Goal: Information Seeking & Learning: Learn about a topic

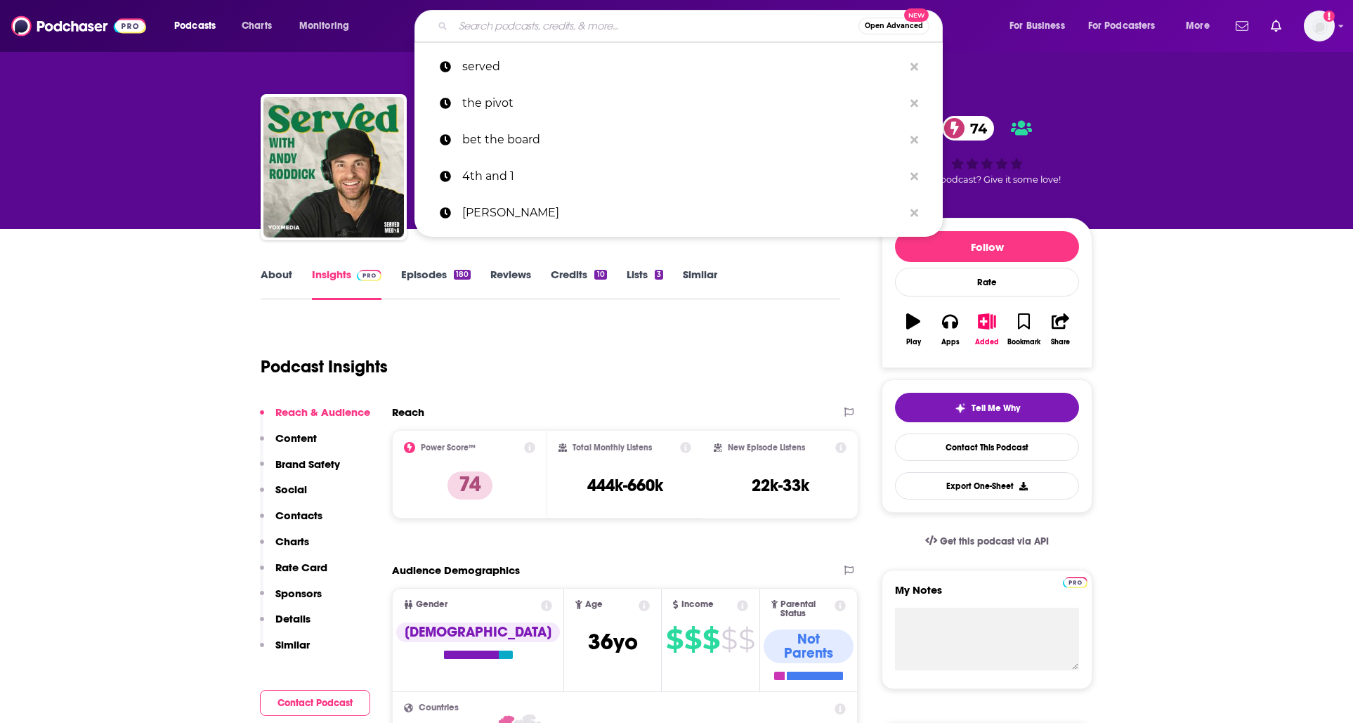
click at [544, 27] on input "Search podcasts, credits, & more..." at bounding box center [655, 26] width 405 height 22
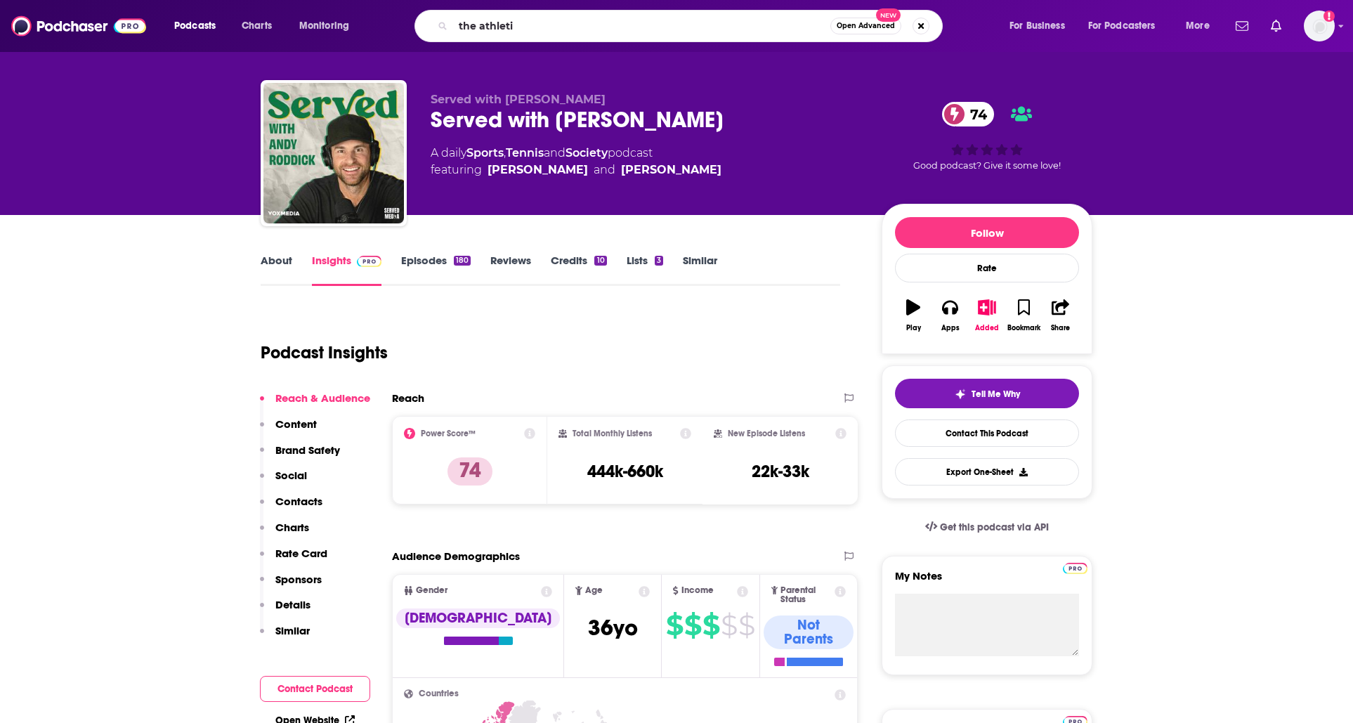
type input "the athletic"
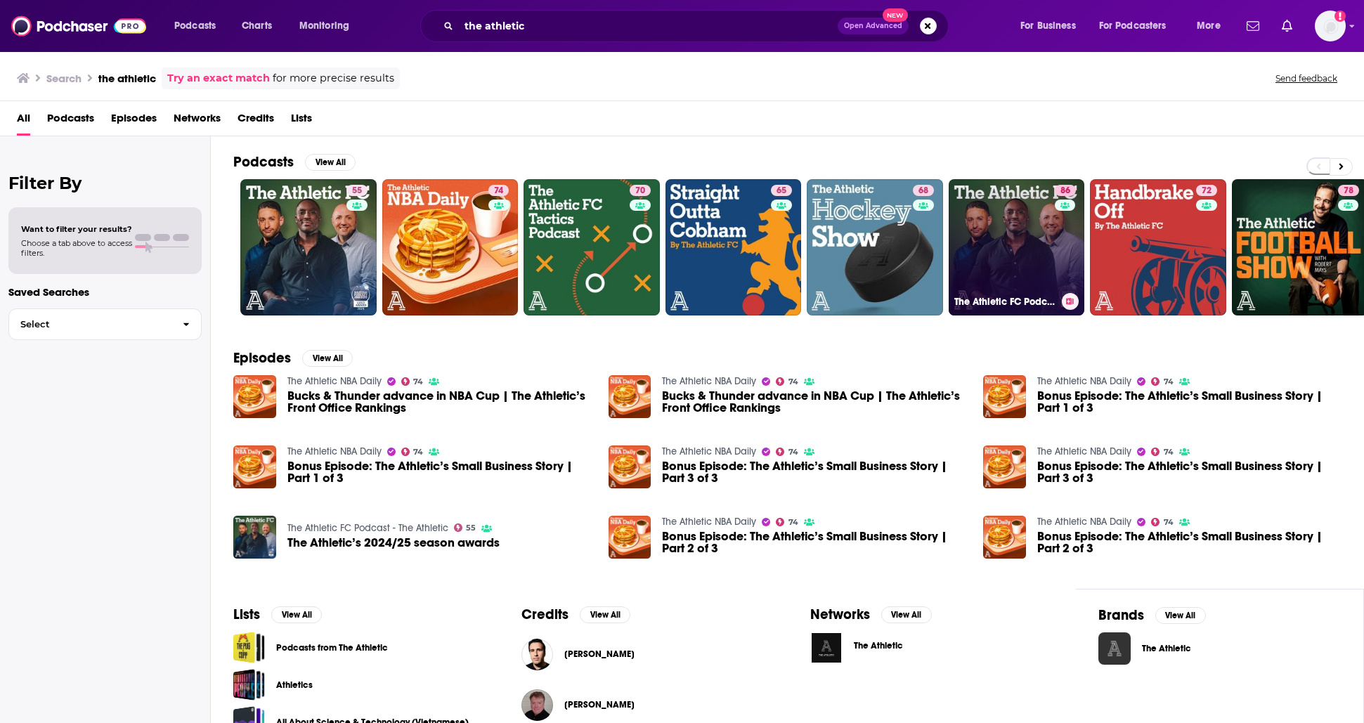
click at [986, 228] on link "86 The Athletic FC Podcast" at bounding box center [1016, 247] width 136 height 136
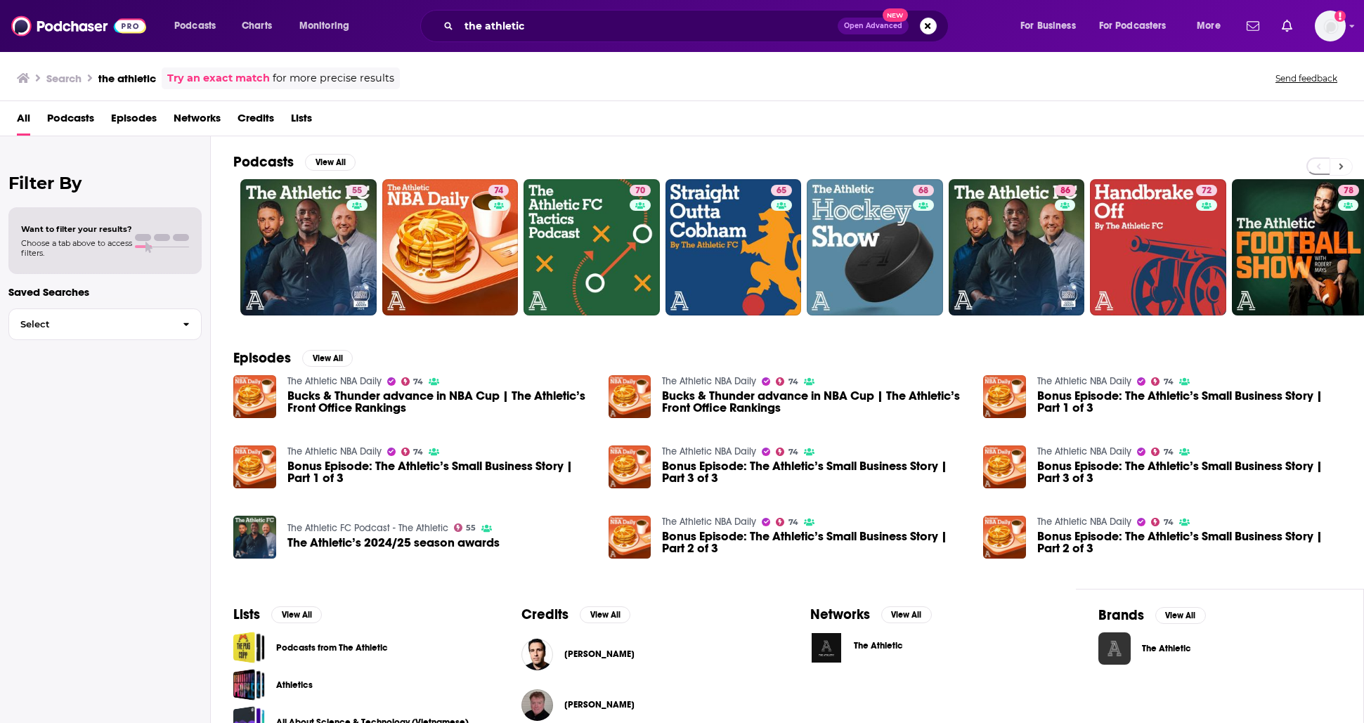
click at [1348, 165] on button at bounding box center [1340, 167] width 23 height 18
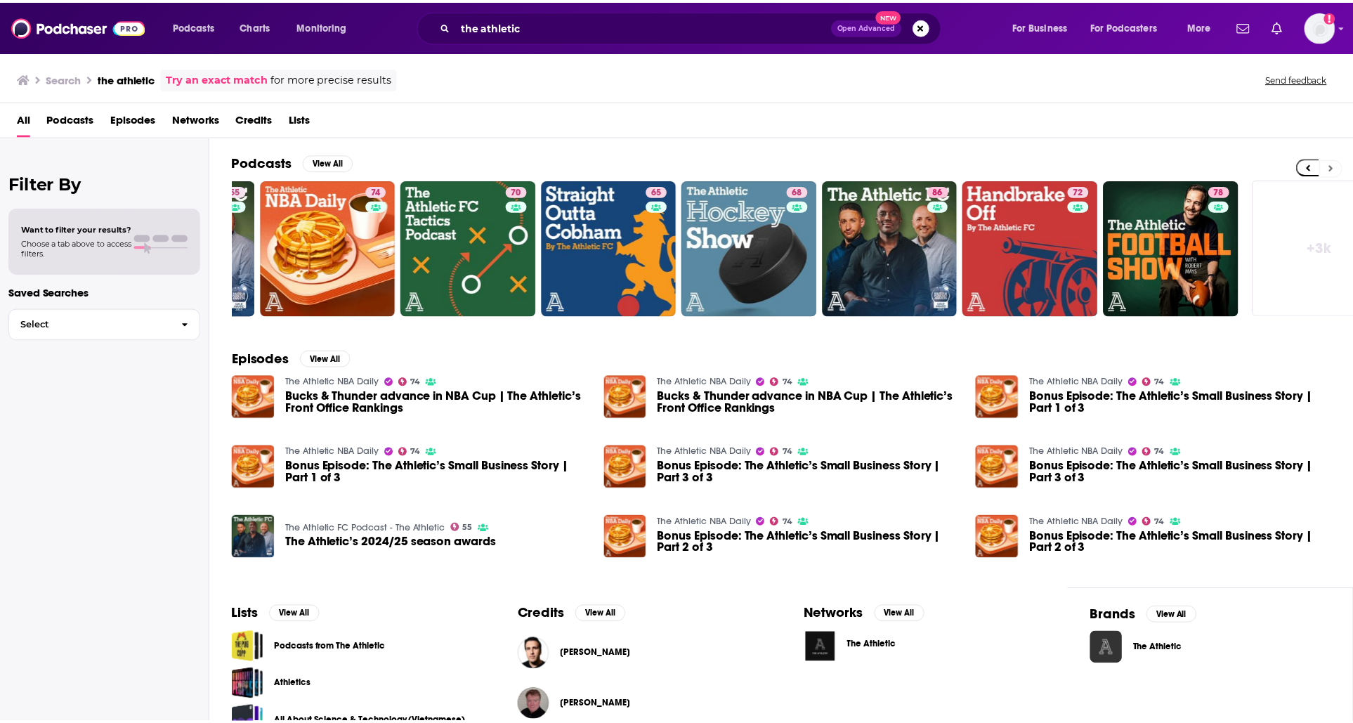
scroll to position [0, 160]
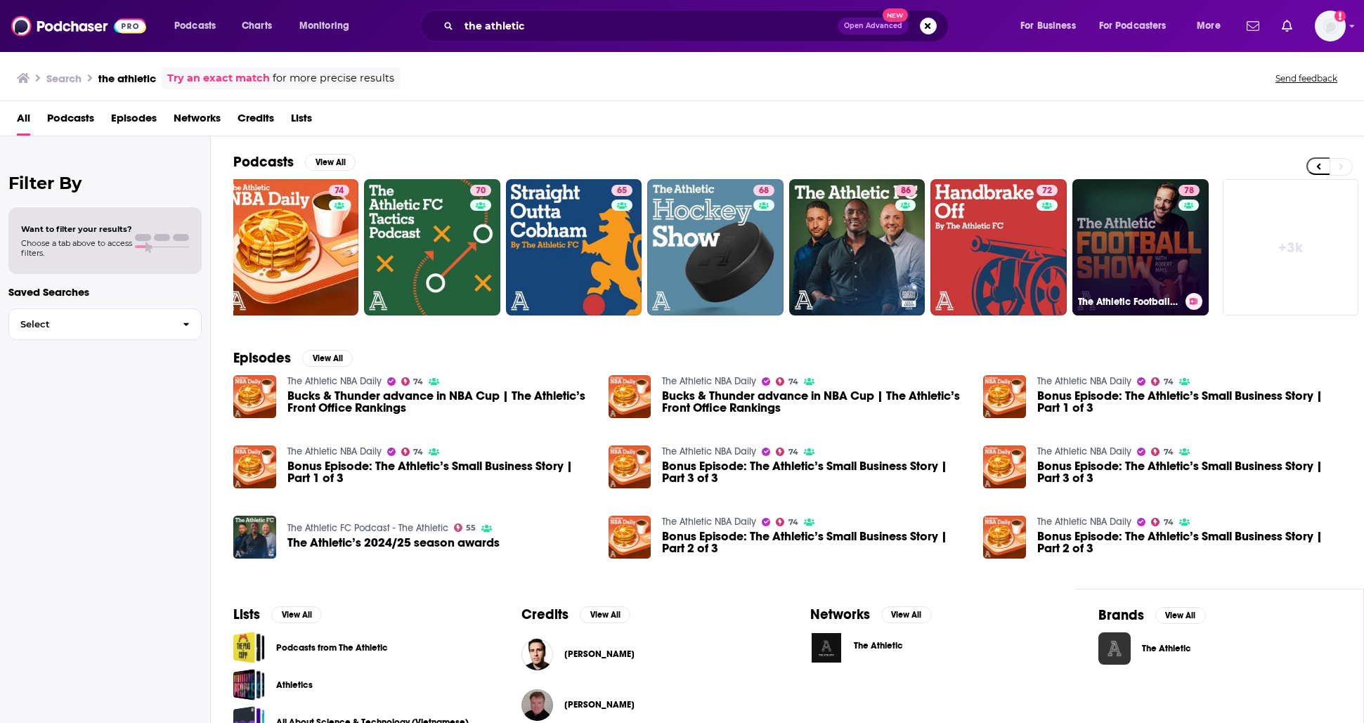
click at [1131, 205] on link "78 The Athletic Football Show: A show about the NFL" at bounding box center [1140, 247] width 136 height 136
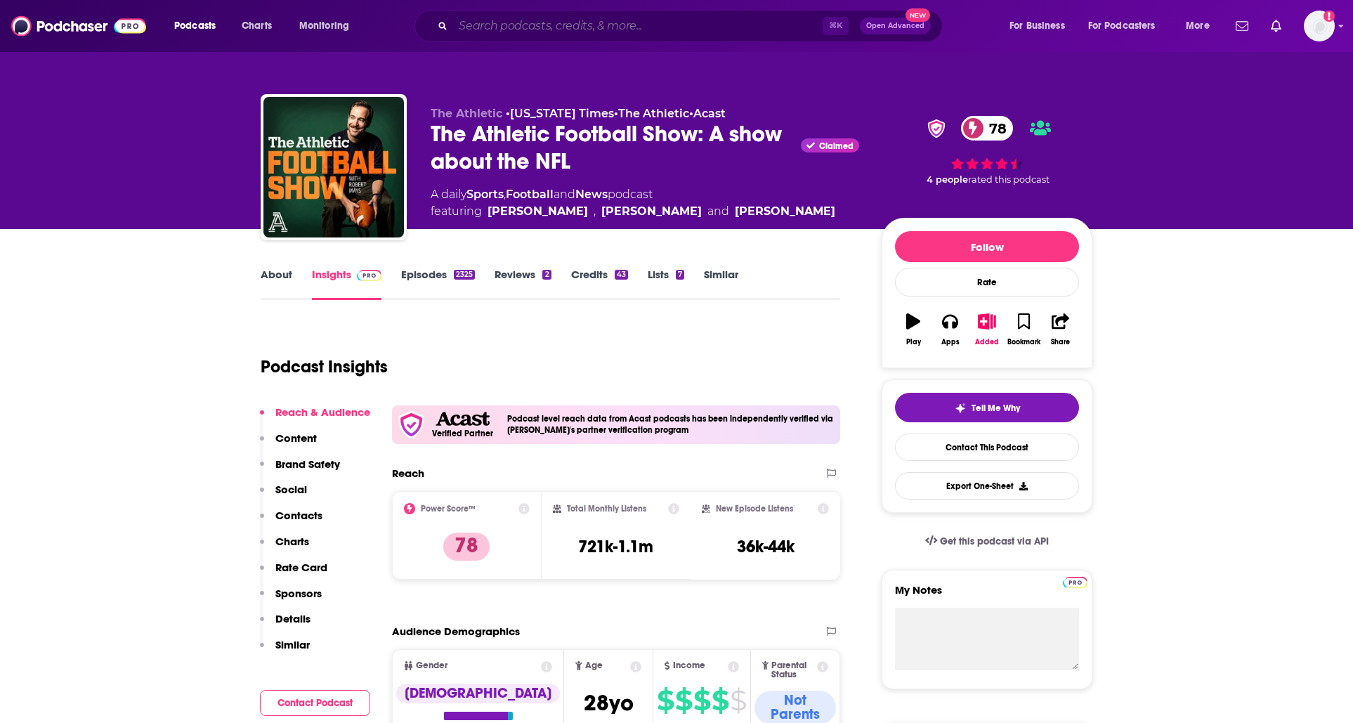
click at [527, 15] on input "Search podcasts, credits, & more..." at bounding box center [638, 26] width 370 height 22
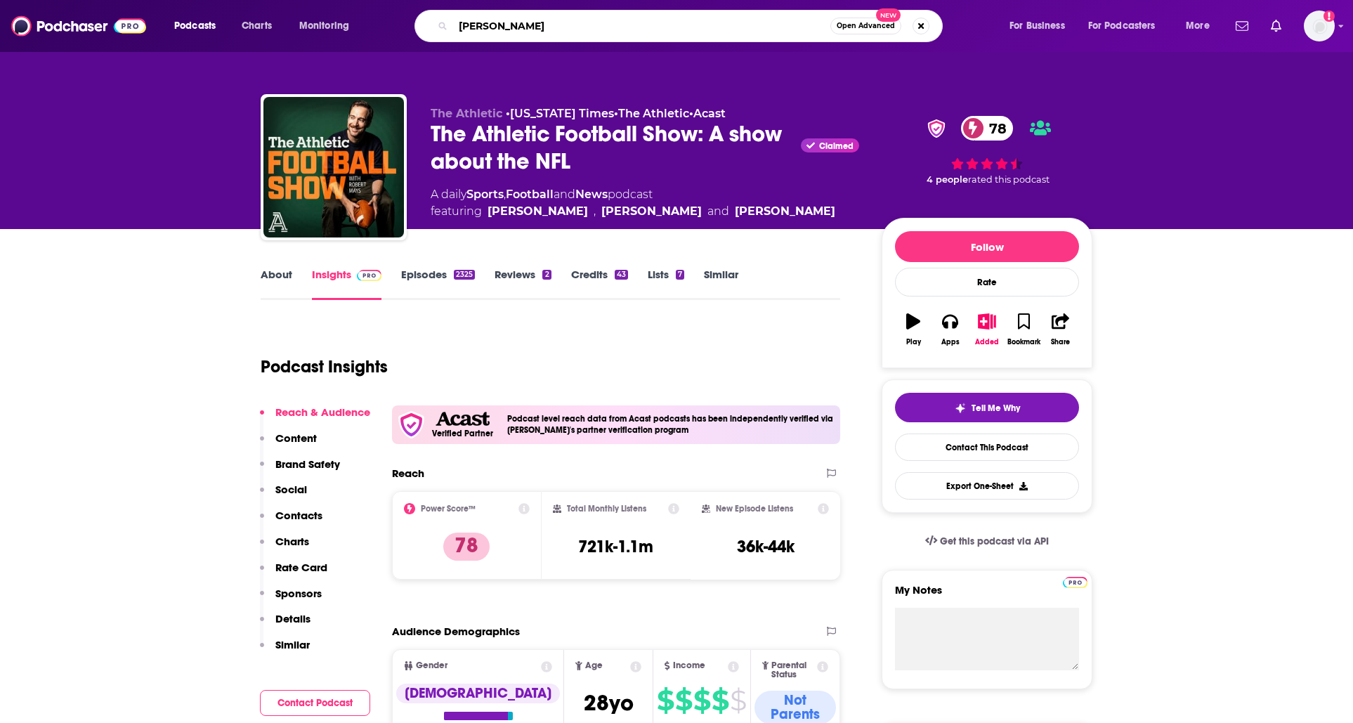
type input "[PERSON_NAME]"
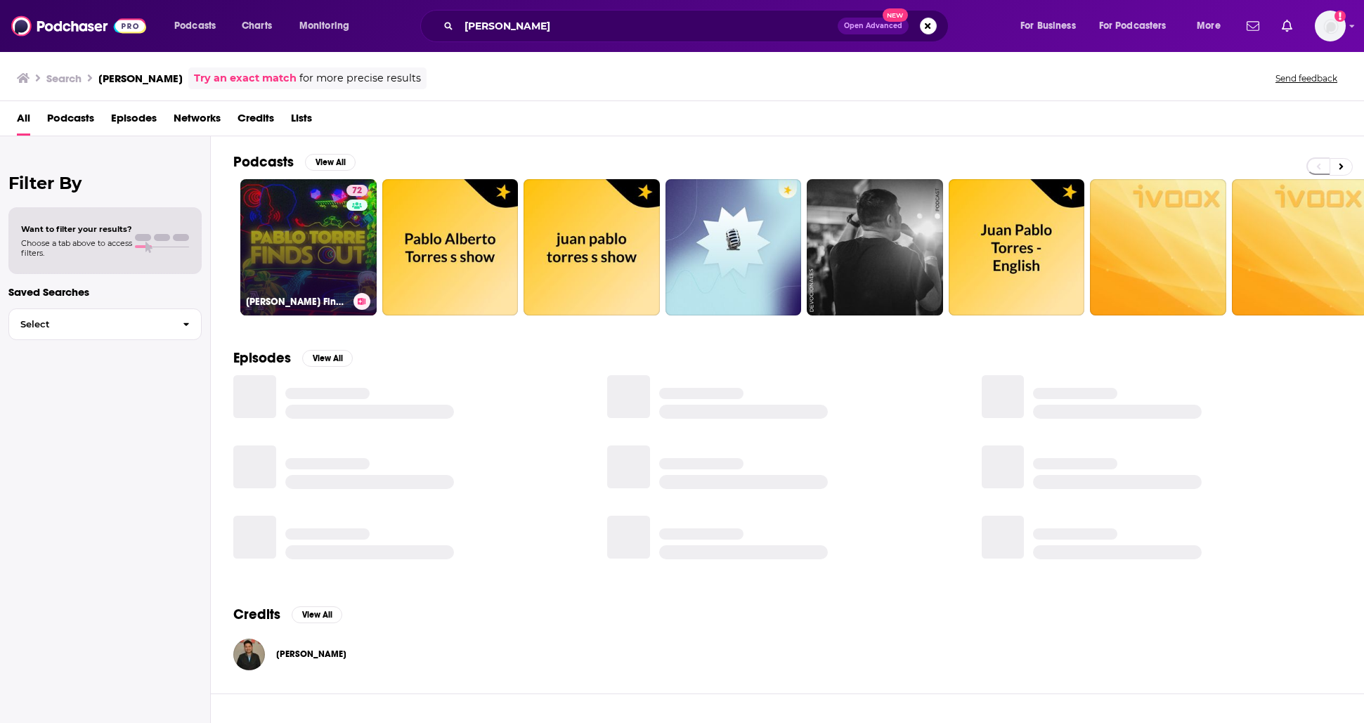
click at [320, 203] on link "72 [PERSON_NAME] Finds Out" at bounding box center [308, 247] width 136 height 136
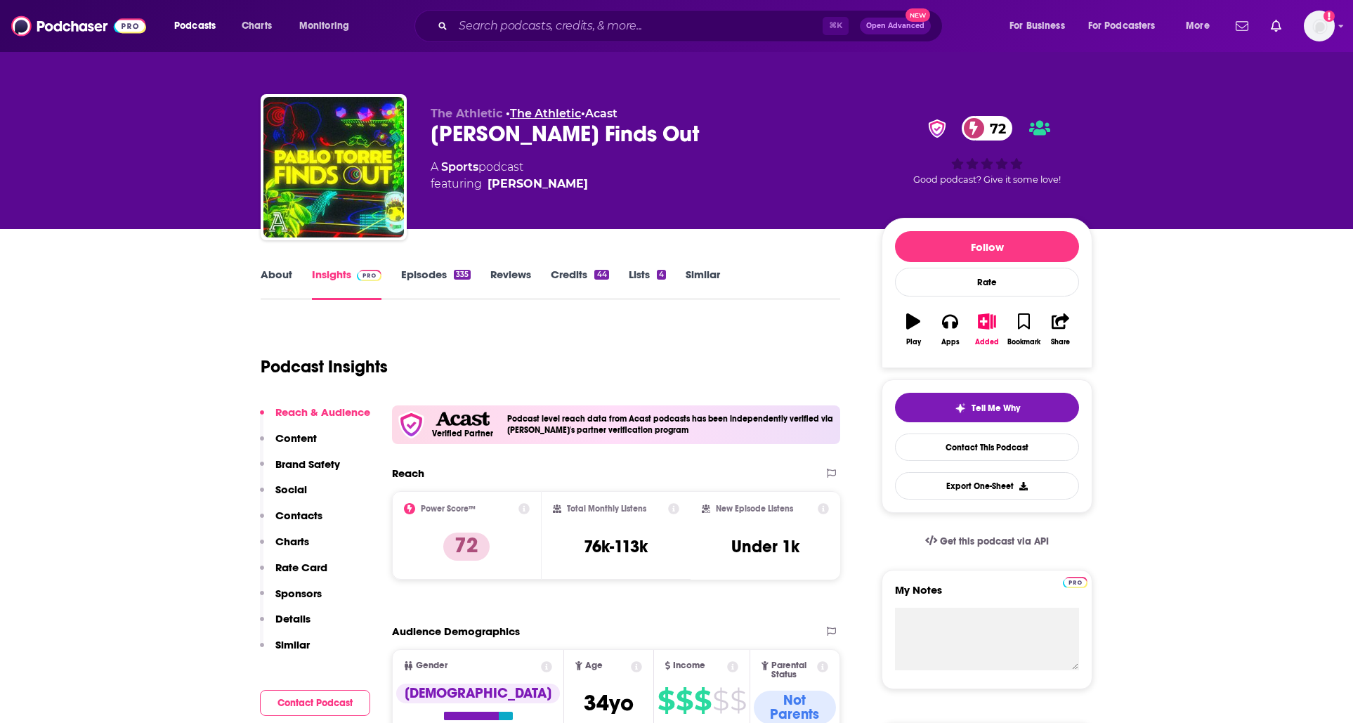
click at [566, 115] on link "The Athletic" at bounding box center [545, 113] width 71 height 13
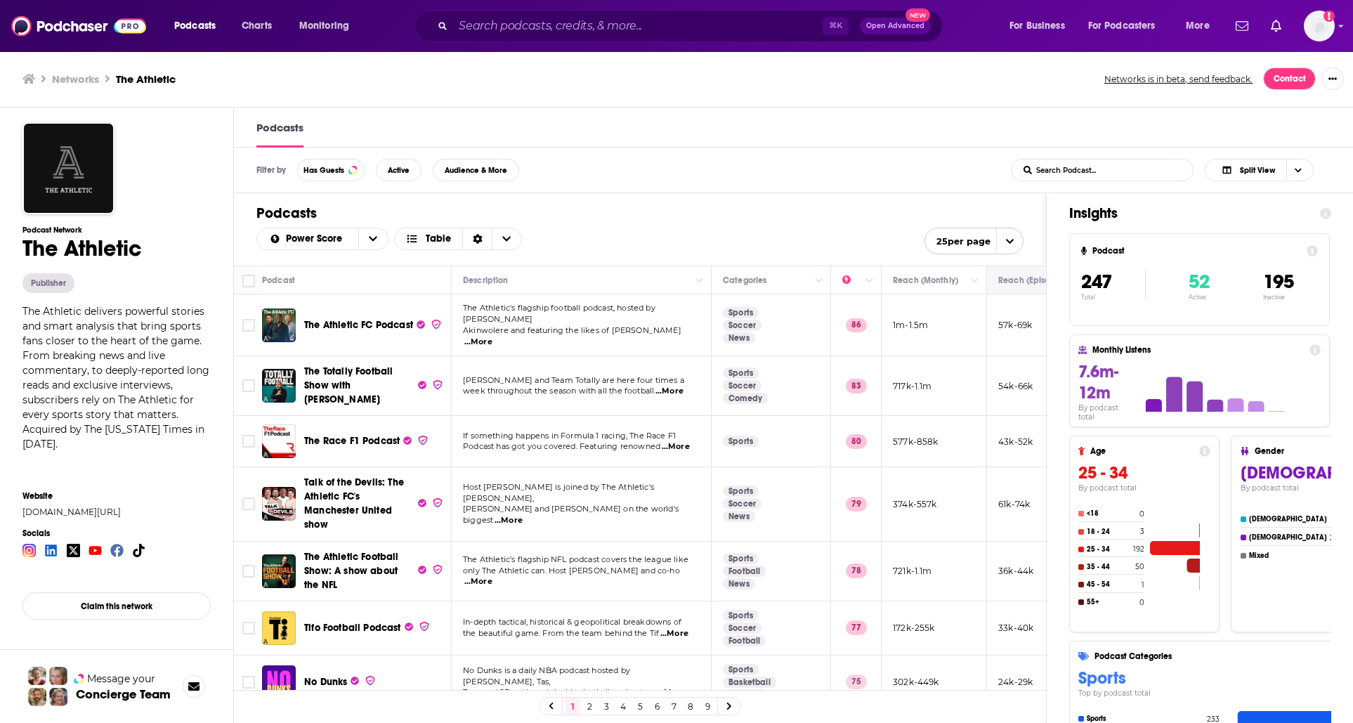
click at [1017, 287] on button "Move" at bounding box center [1034, 280] width 75 height 17
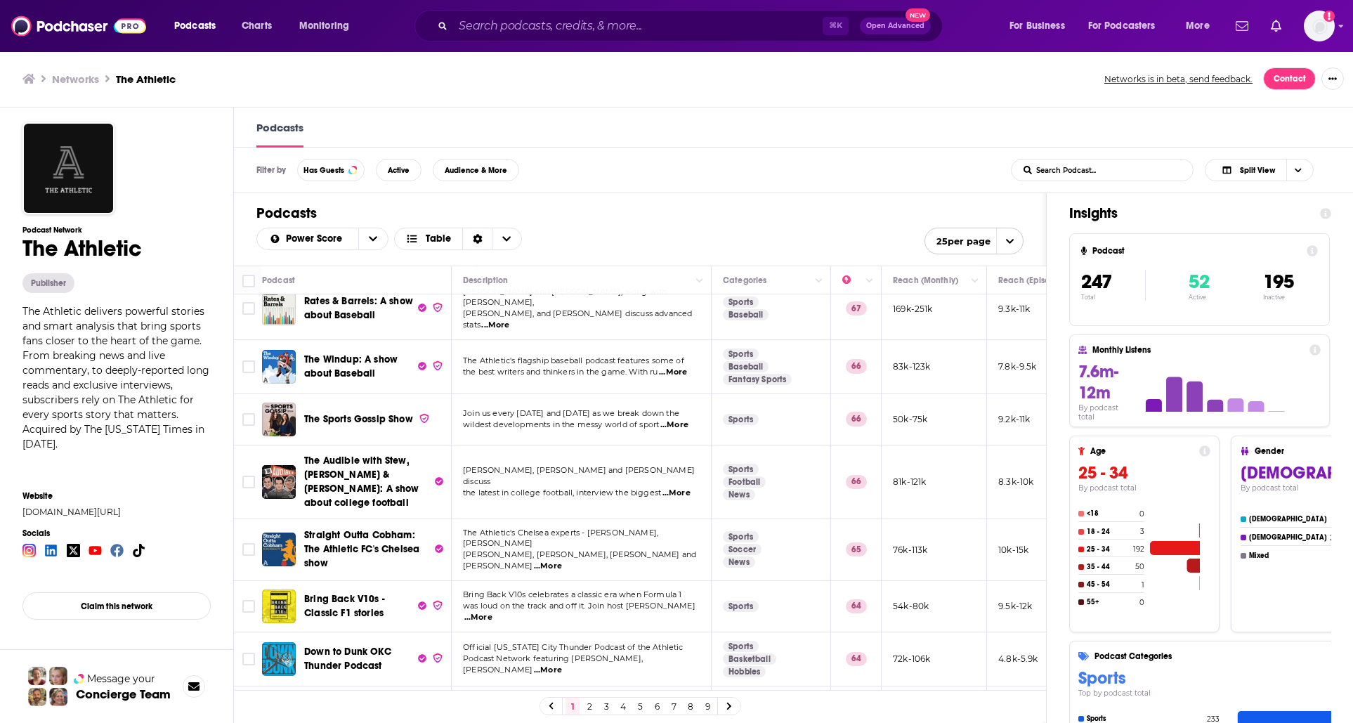
scroll to position [1, 0]
click at [545, 25] on input "Search podcasts, credits, & more..." at bounding box center [638, 26] width 370 height 22
click at [1009, 207] on h1 "Podcasts" at bounding box center [639, 213] width 767 height 18
